Goal: Check status: Check status

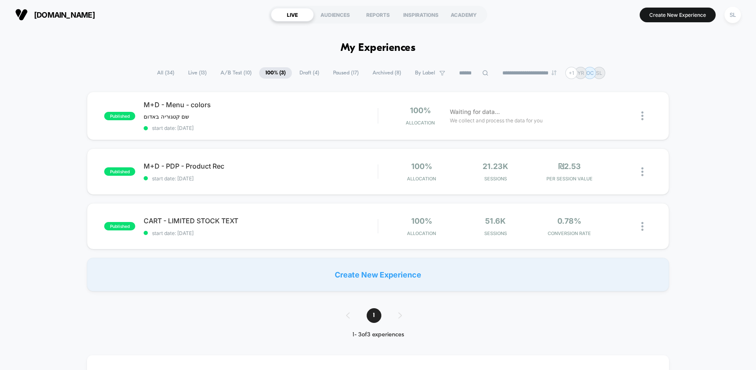
click at [333, 74] on span "Paused ( 17 )" at bounding box center [346, 72] width 38 height 11
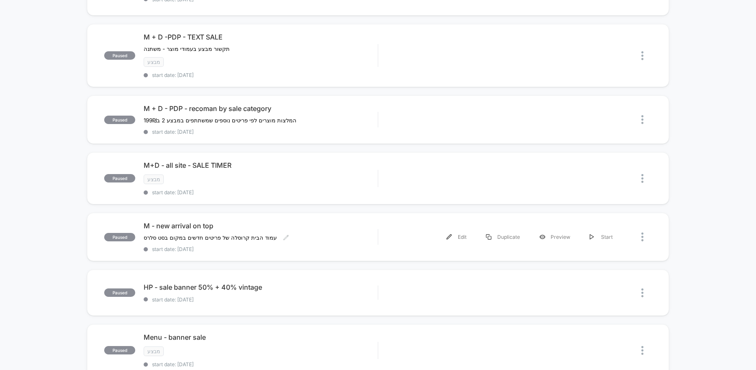
scroll to position [275, 0]
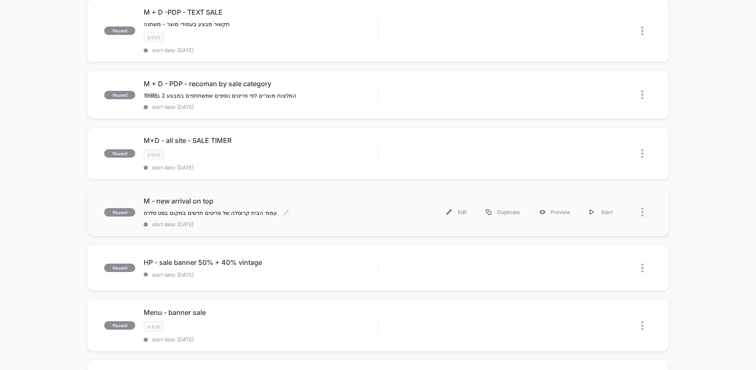
click at [353, 210] on div "M - new arrival on top עמוד הבית קרוסלה של פריטים חדשים במקום בסט סלרס Click to…" at bounding box center [261, 212] width 234 height 31
